Goal: Information Seeking & Learning: Learn about a topic

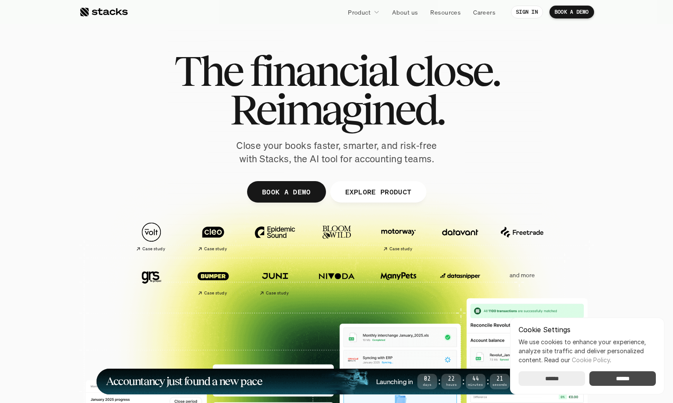
click at [628, 380] on input "******" at bounding box center [622, 378] width 66 height 15
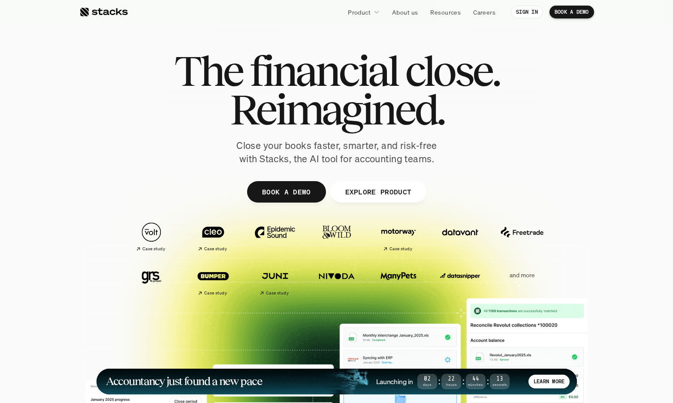
click at [523, 276] on p "and more" at bounding box center [521, 274] width 53 height 7
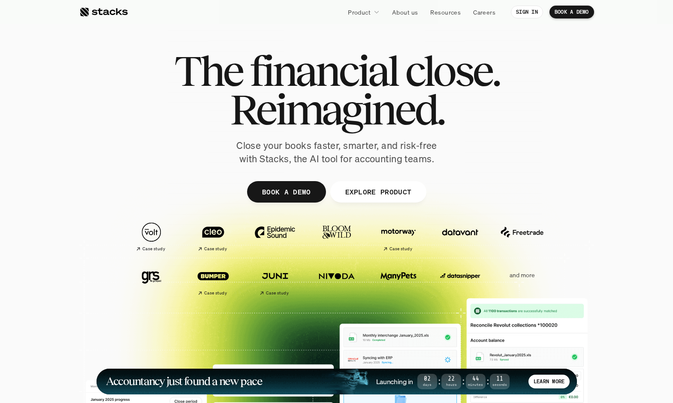
click at [523, 276] on p "and more" at bounding box center [521, 274] width 53 height 7
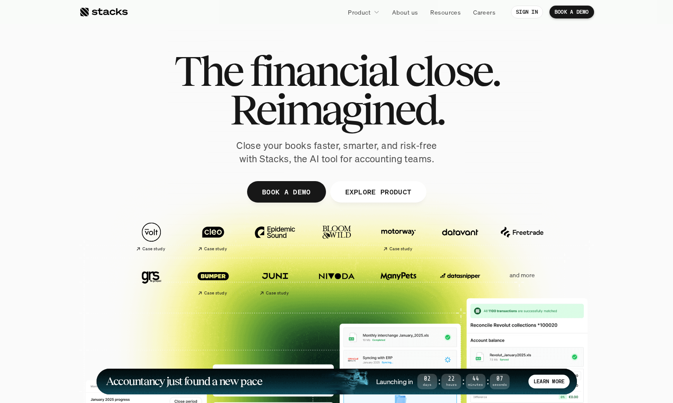
click at [523, 276] on p "and more" at bounding box center [521, 274] width 53 height 7
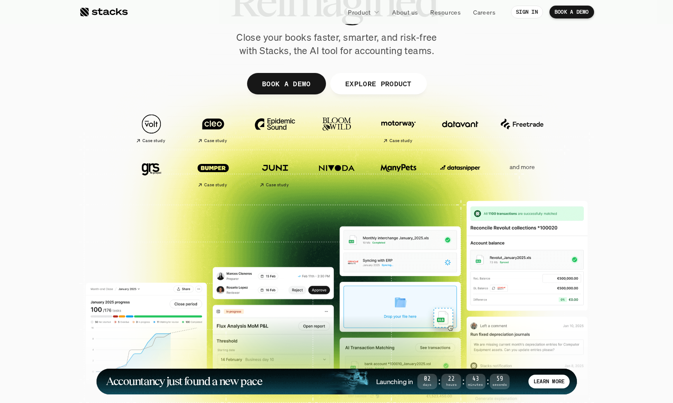
drag, startPoint x: 104, startPoint y: 80, endPoint x: 560, endPoint y: 172, distance: 464.5
click at [560, 171] on div "The financial close. Reimagined. Close your books faster, smarter, and risk-fre…" at bounding box center [336, 102] width 515 height 386
click at [610, 180] on div at bounding box center [336, 158] width 673 height 274
drag, startPoint x: 610, startPoint y: 180, endPoint x: 445, endPoint y: 114, distance: 177.5
click at [445, 114] on section "The financial close. Reimagined. Close your books faster, smarter, and risk-fre…" at bounding box center [336, 153] width 673 height 523
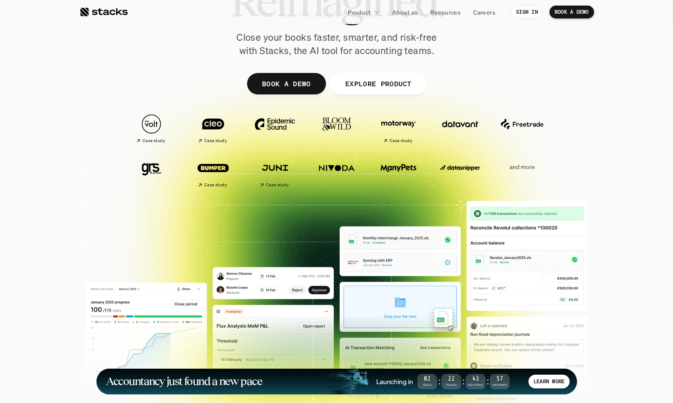
click at [520, 84] on div at bounding box center [336, 102] width 515 height 386
drag, startPoint x: 619, startPoint y: 172, endPoint x: 422, endPoint y: 118, distance: 204.0
click at [422, 118] on section "The financial close. Reimagined. Close your books faster, smarter, and risk-fre…" at bounding box center [336, 153] width 673 height 523
click at [555, 86] on div at bounding box center [336, 102] width 515 height 386
drag, startPoint x: 610, startPoint y: 86, endPoint x: 394, endPoint y: 132, distance: 220.7
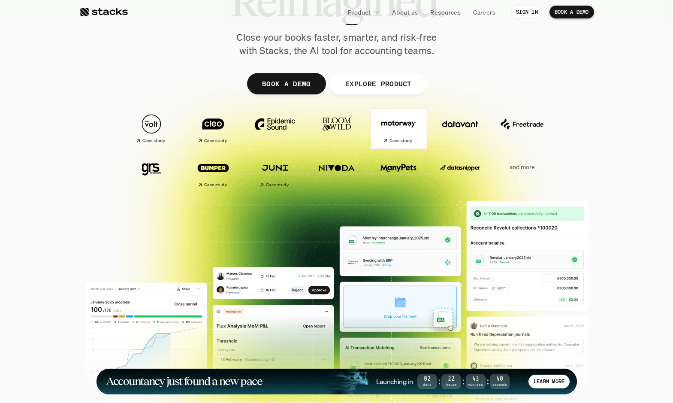
click at [394, 132] on section "The financial close. Reimagined. Close your books faster, smarter, and risk-fre…" at bounding box center [336, 153] width 673 height 523
click at [469, 80] on div at bounding box center [336, 102] width 515 height 386
click at [352, 82] on p "EXPLORE PRODUCT" at bounding box center [378, 83] width 66 height 12
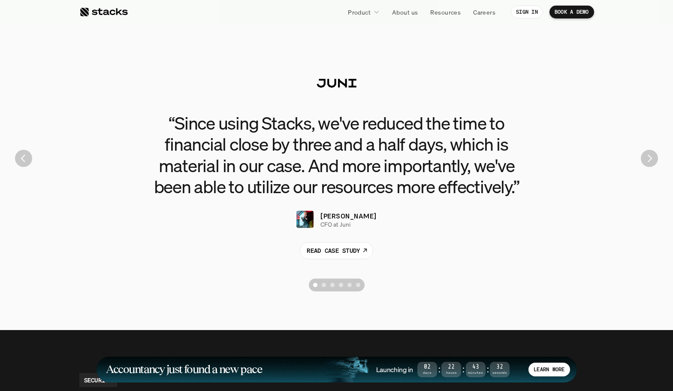
scroll to position [1925, 0]
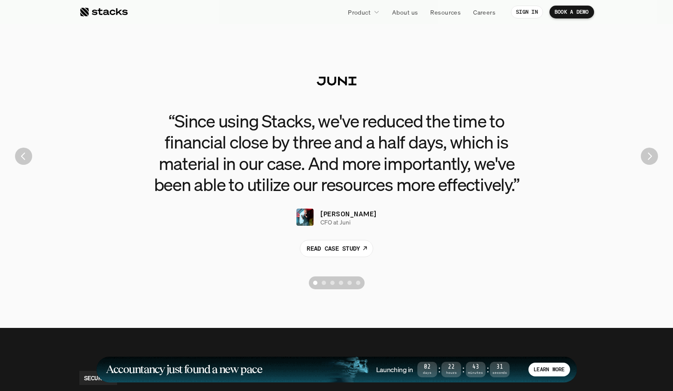
click at [651, 150] on img "Next" at bounding box center [649, 156] width 17 height 17
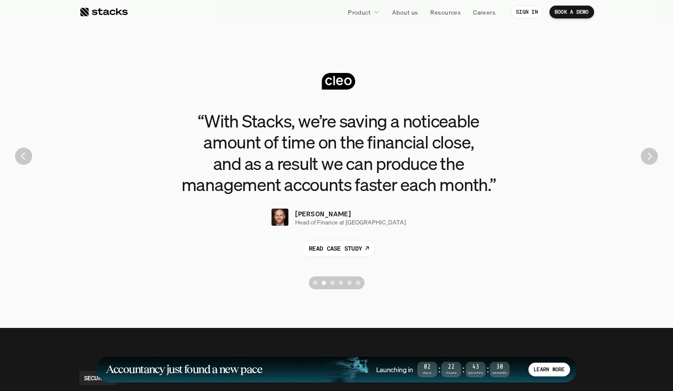
click at [651, 150] on img "Next" at bounding box center [649, 156] width 17 height 17
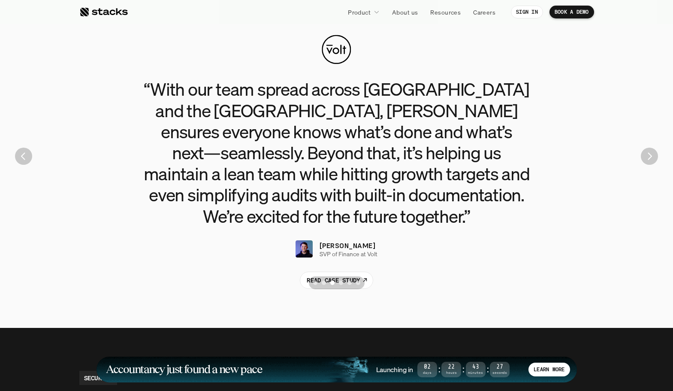
scroll to position [0, 0]
click at [15, 151] on div "“With our team spread across Poland and the UK, Stacks ensures everyone knows w…" at bounding box center [336, 156] width 660 height 274
click at [21, 151] on img "Previous" at bounding box center [23, 156] width 17 height 17
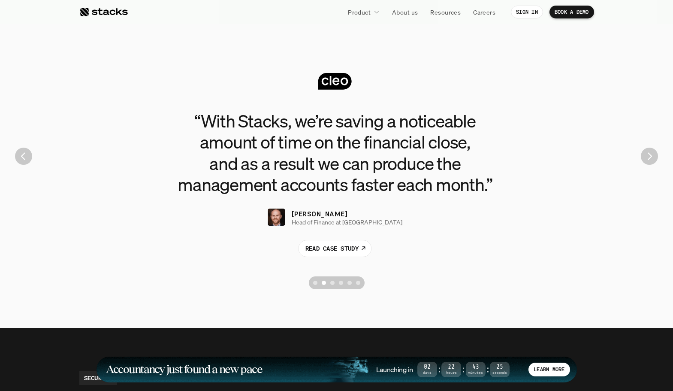
click at [21, 151] on img "Previous" at bounding box center [23, 156] width 17 height 17
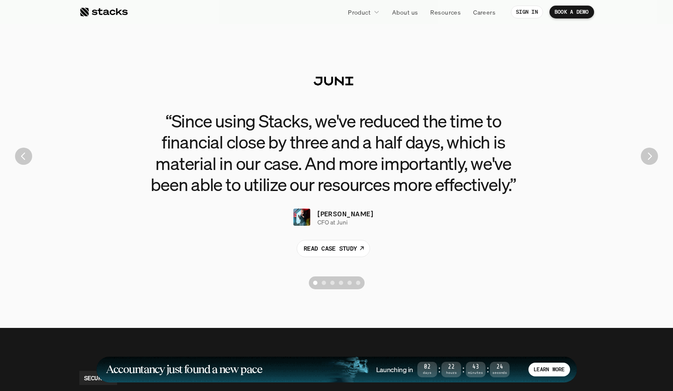
click at [21, 151] on img "Previous" at bounding box center [23, 156] width 17 height 17
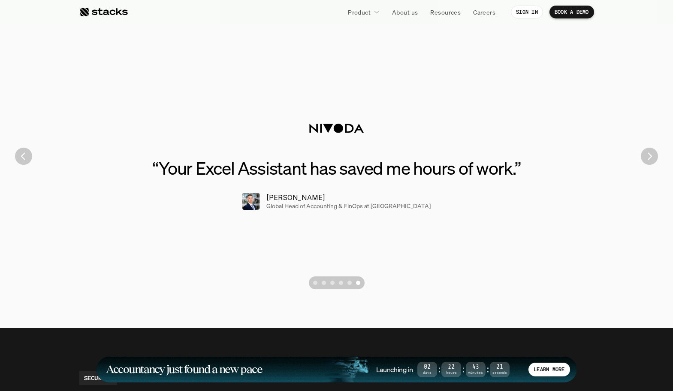
click at [21, 151] on img "Previous" at bounding box center [23, 156] width 17 height 17
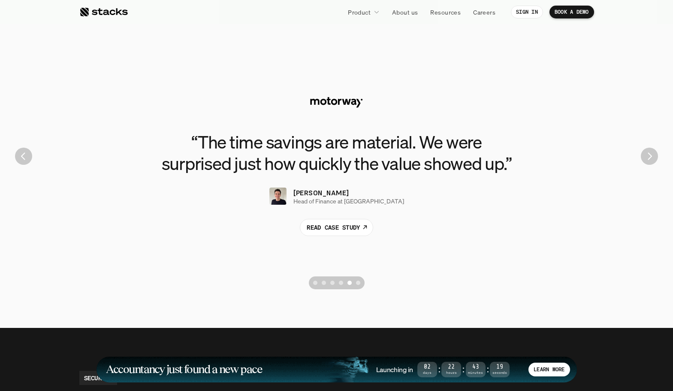
click at [21, 151] on img "Previous" at bounding box center [23, 156] width 17 height 17
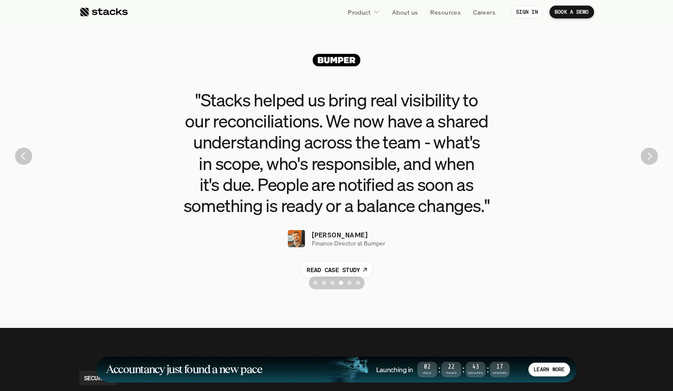
click at [21, 151] on img "Previous" at bounding box center [23, 156] width 17 height 17
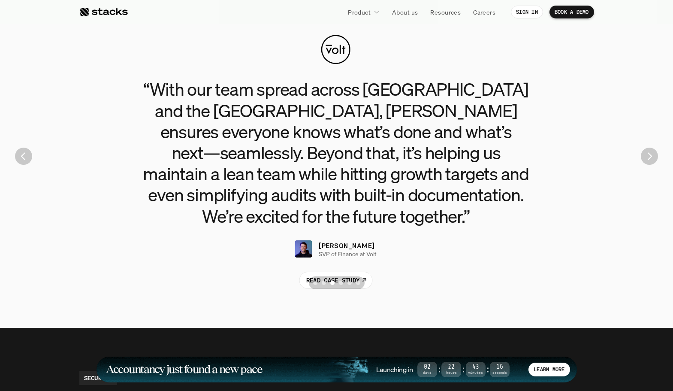
click at [21, 151] on img "Previous" at bounding box center [23, 156] width 17 height 17
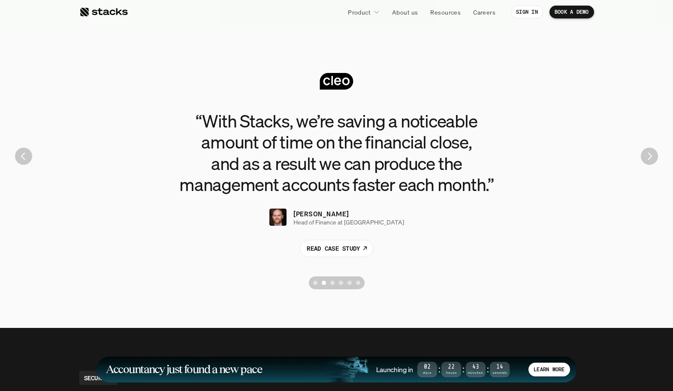
click at [21, 151] on img "Previous" at bounding box center [23, 156] width 17 height 17
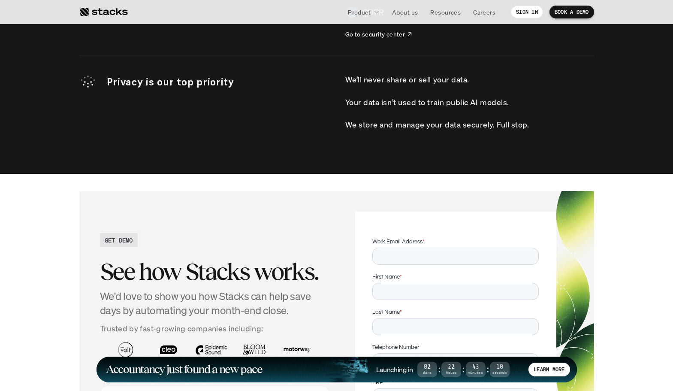
scroll to position [2868, 0]
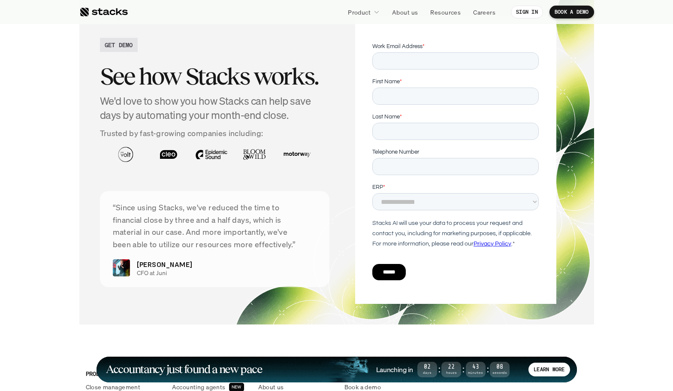
drag, startPoint x: 268, startPoint y: 54, endPoint x: 313, endPoint y: 352, distance: 301.8
click at [316, 324] on section "GET DEMO See how Stacks works. We'd love to show you how Stacks can help save d…" at bounding box center [336, 160] width 673 height 363
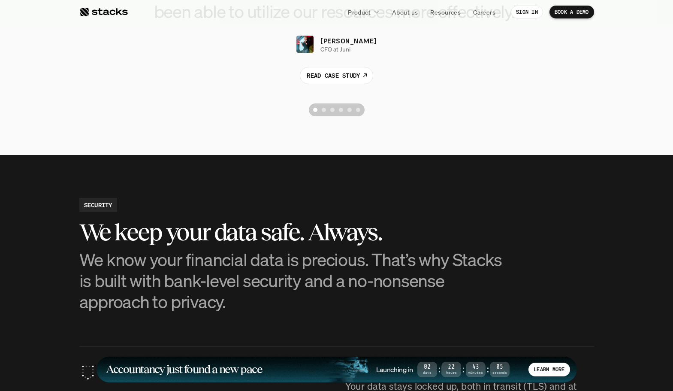
scroll to position [1448, 0]
